Goal: Task Accomplishment & Management: Complete application form

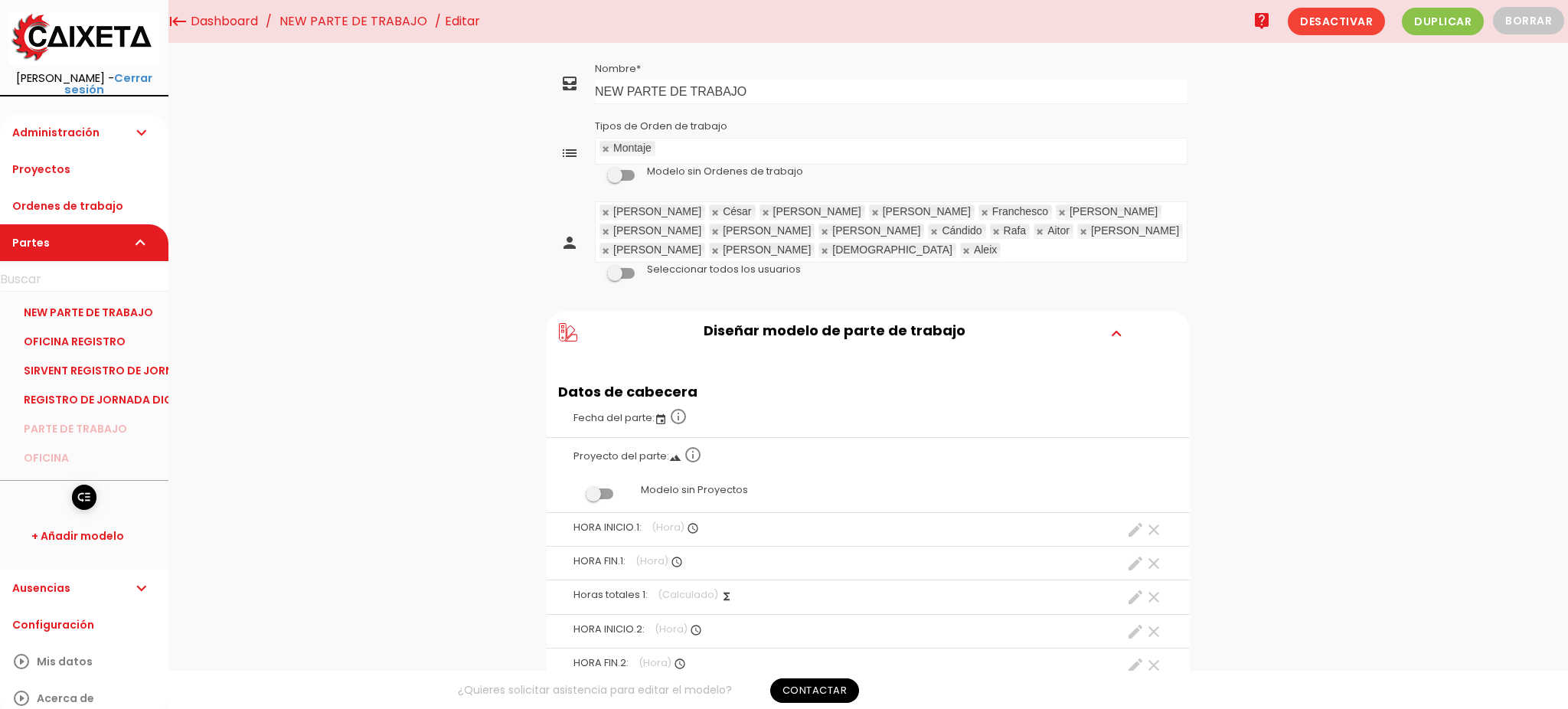
click at [602, 212] on link at bounding box center [606, 212] width 10 height 10
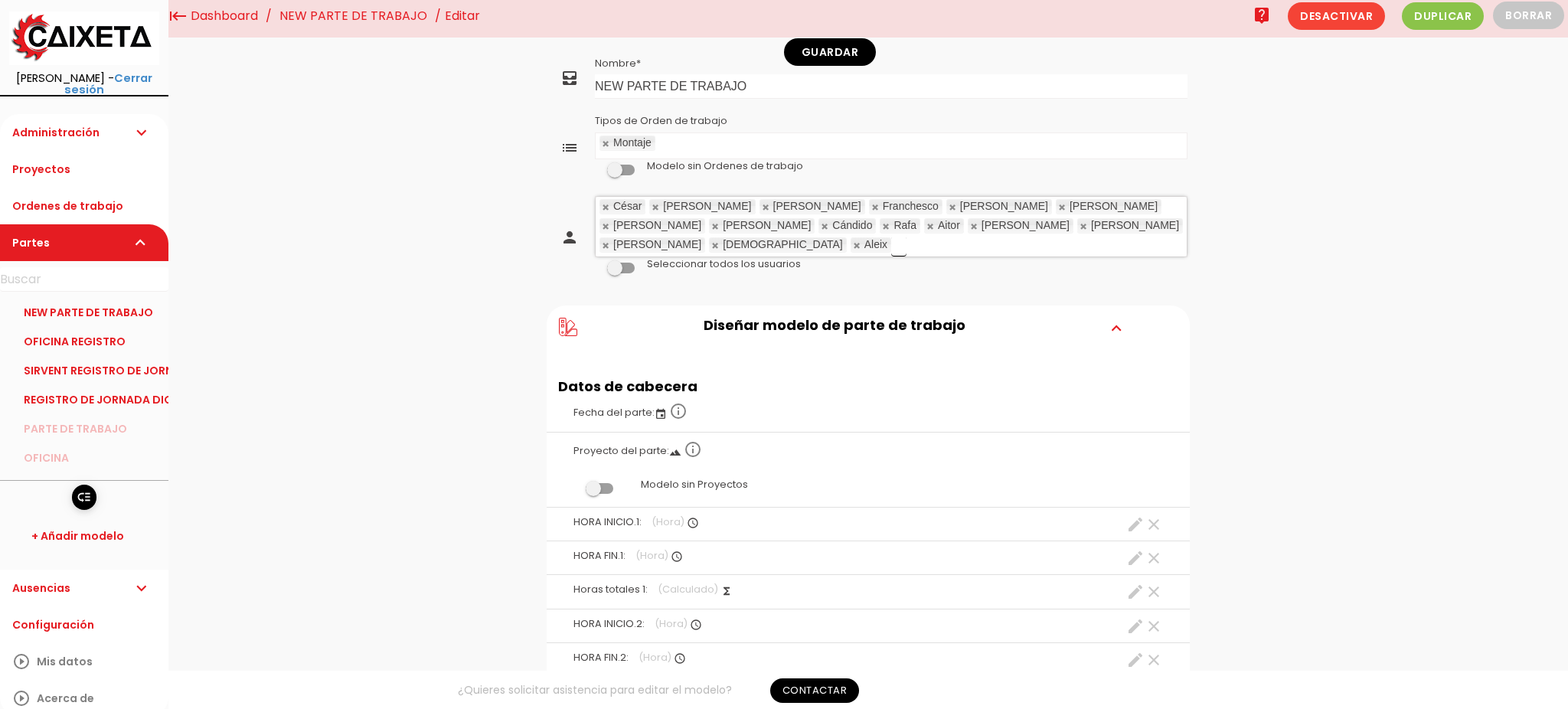
scroll to position [9, 0]
click at [1079, 223] on link at bounding box center [1084, 222] width 10 height 10
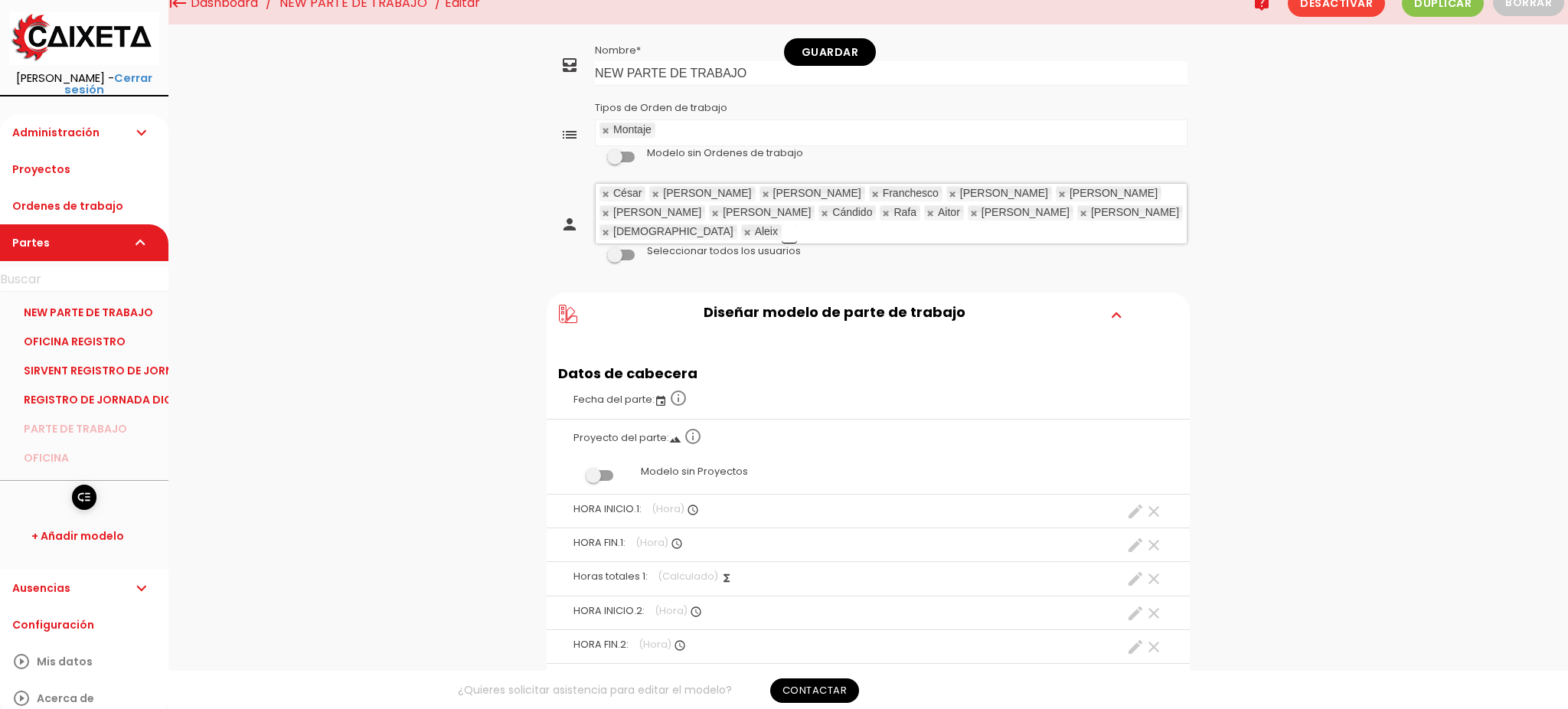
scroll to position [0, 0]
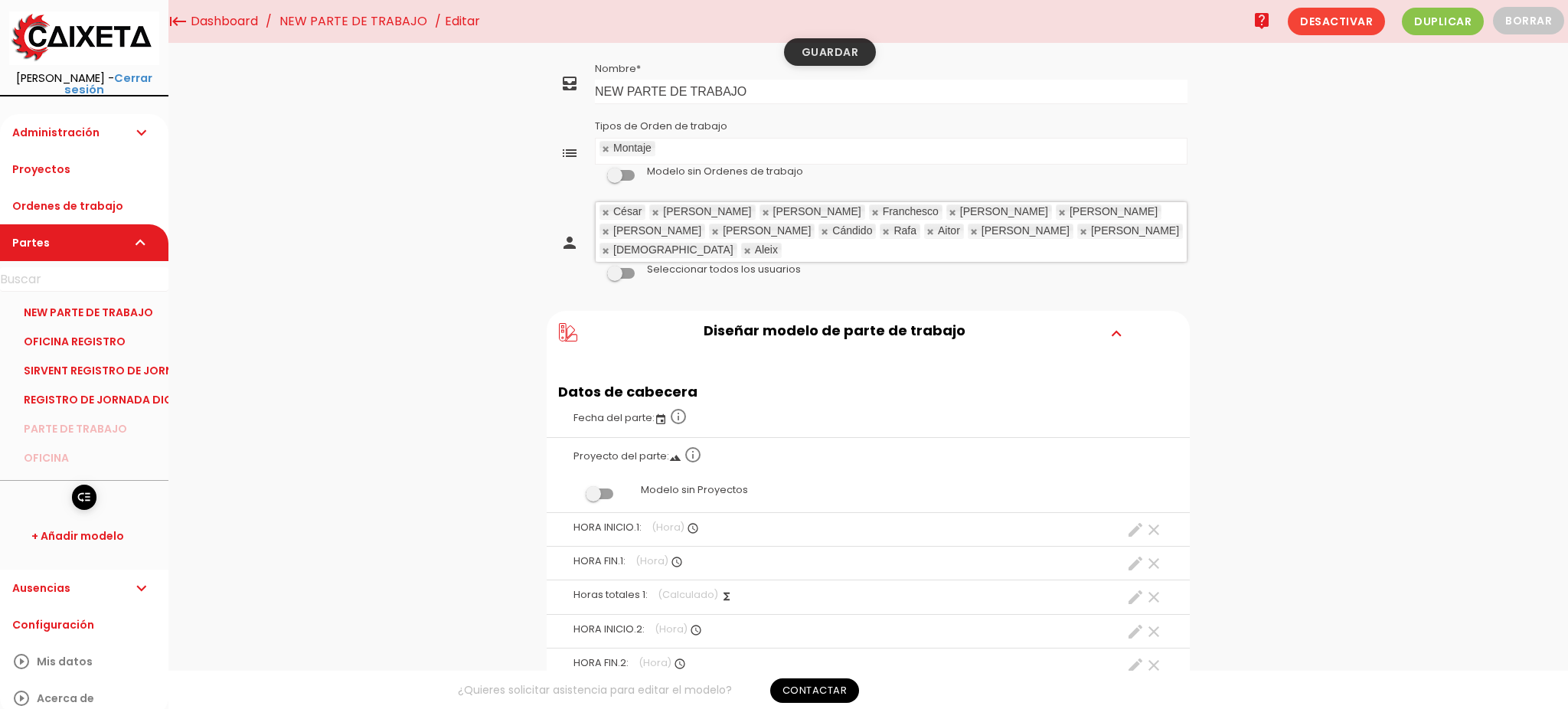
click at [821, 49] on link "Guardar" at bounding box center [829, 52] width 91 height 28
click at [72, 298] on link "NEW PARTE DE TRABAJO" at bounding box center [84, 312] width 168 height 29
